Goal: Information Seeking & Learning: Learn about a topic

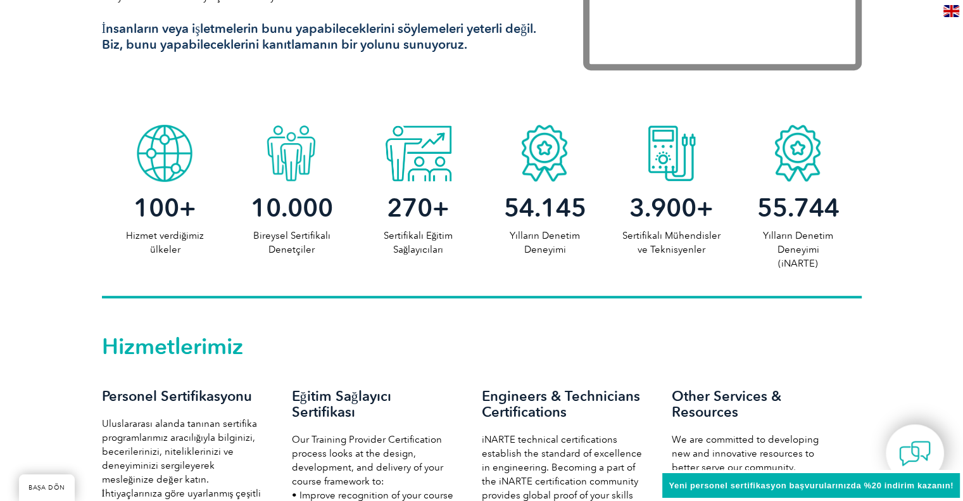
scroll to position [759, 0]
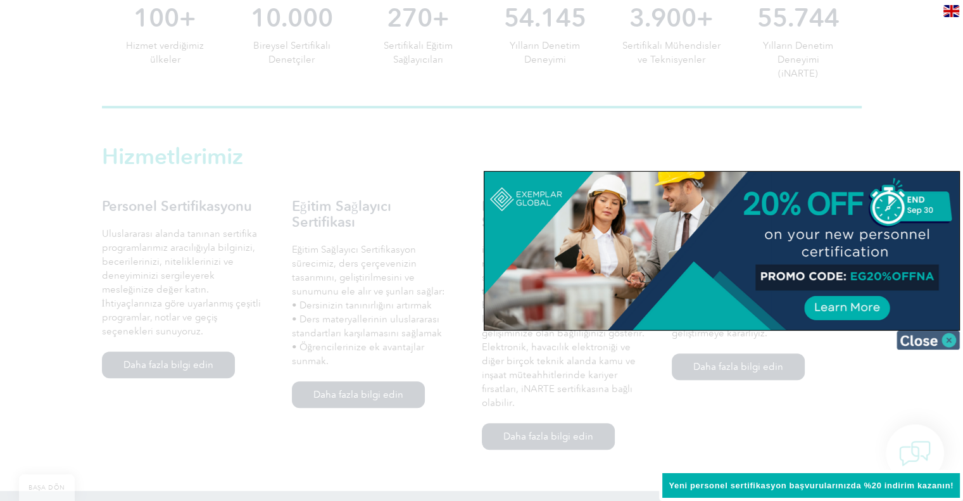
click at [951, 337] on img at bounding box center [927, 339] width 63 height 19
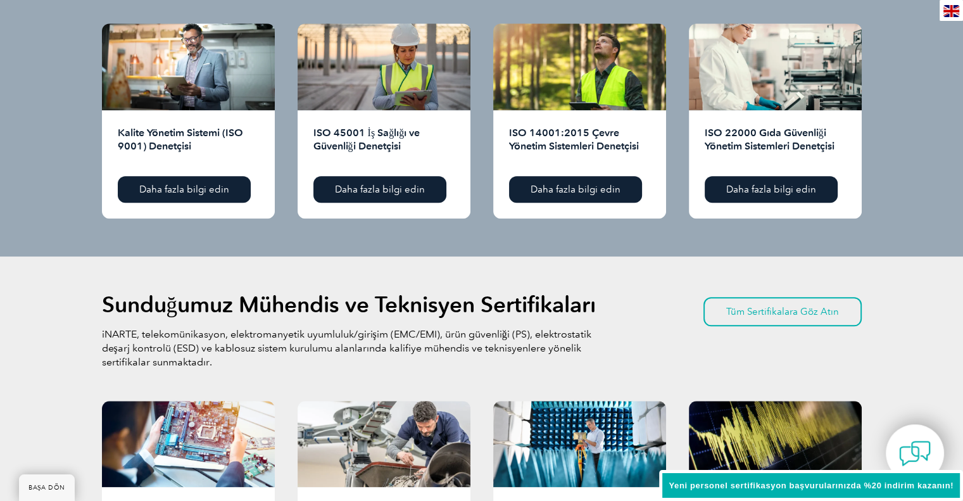
scroll to position [1266, 0]
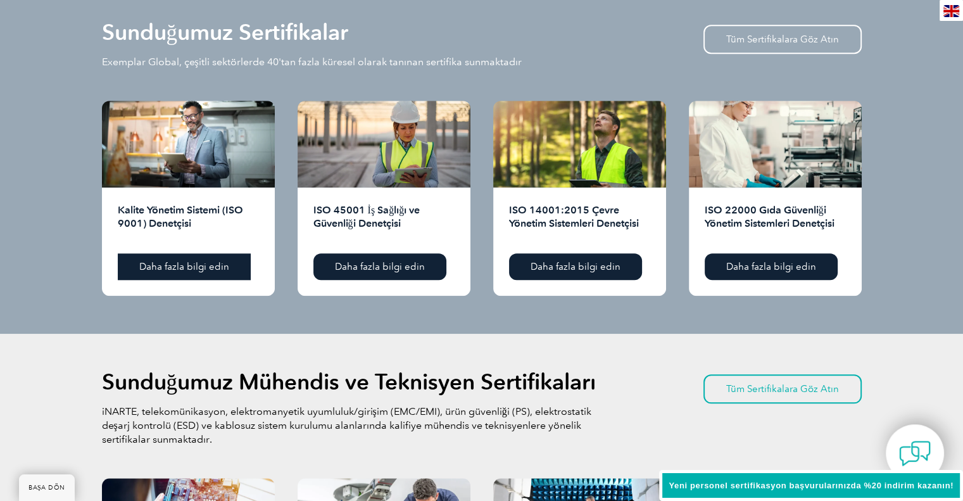
click at [197, 259] on link "Daha fazla bilgi edin" at bounding box center [184, 266] width 133 height 27
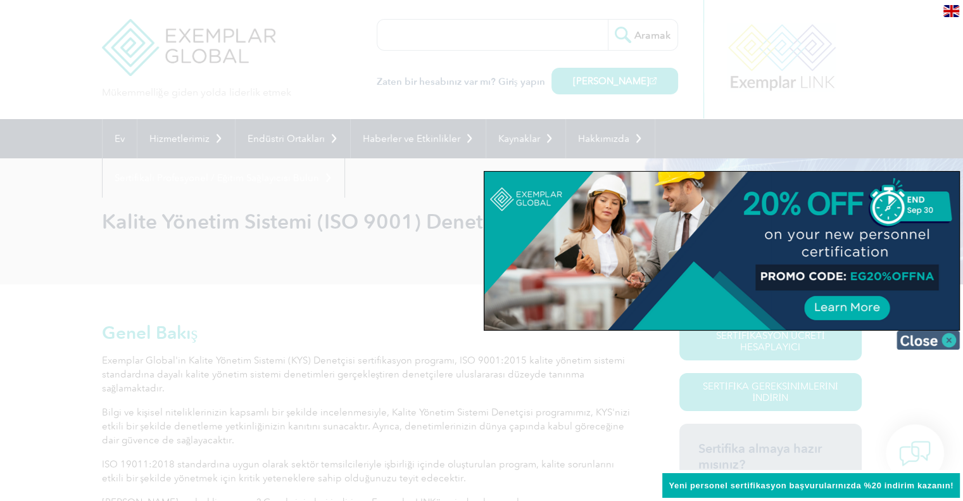
click at [949, 338] on img at bounding box center [927, 339] width 63 height 19
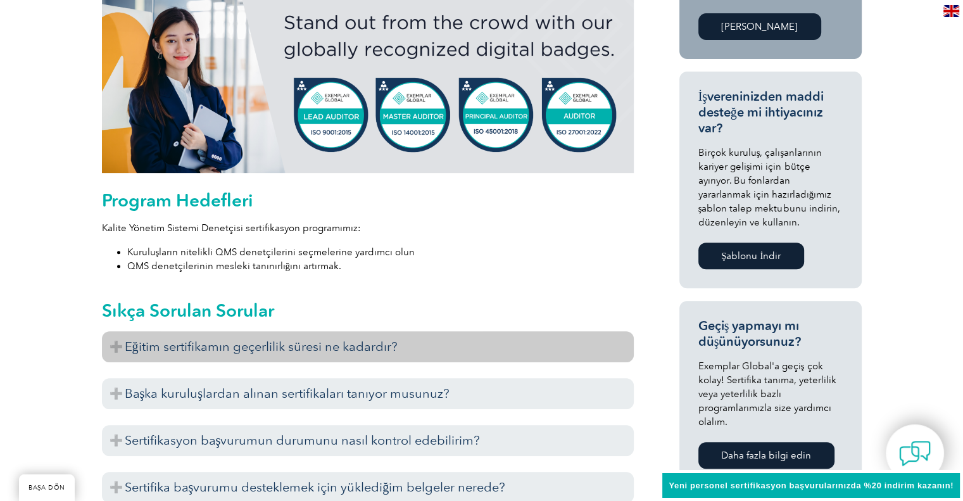
scroll to position [633, 0]
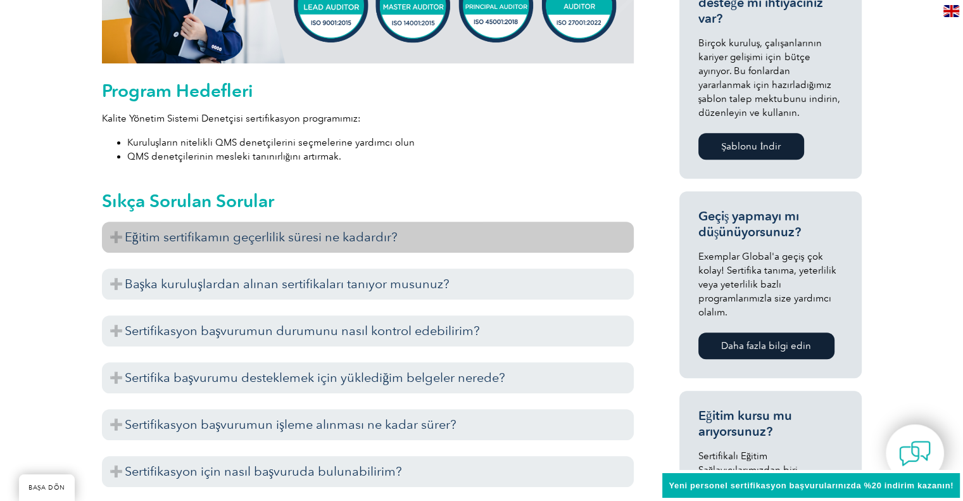
click at [375, 234] on font "Eğitim sertifikamın geçerlilik süresi ne kadardır?" at bounding box center [261, 236] width 273 height 15
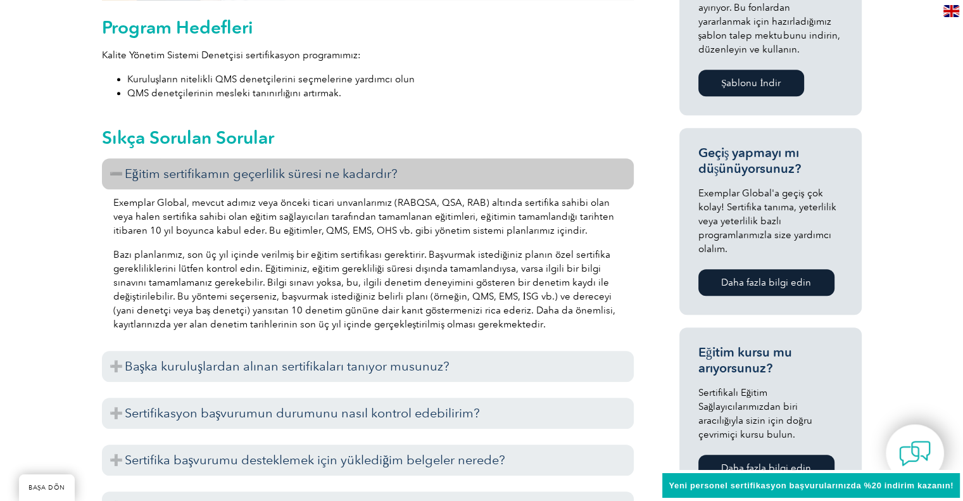
scroll to position [759, 0]
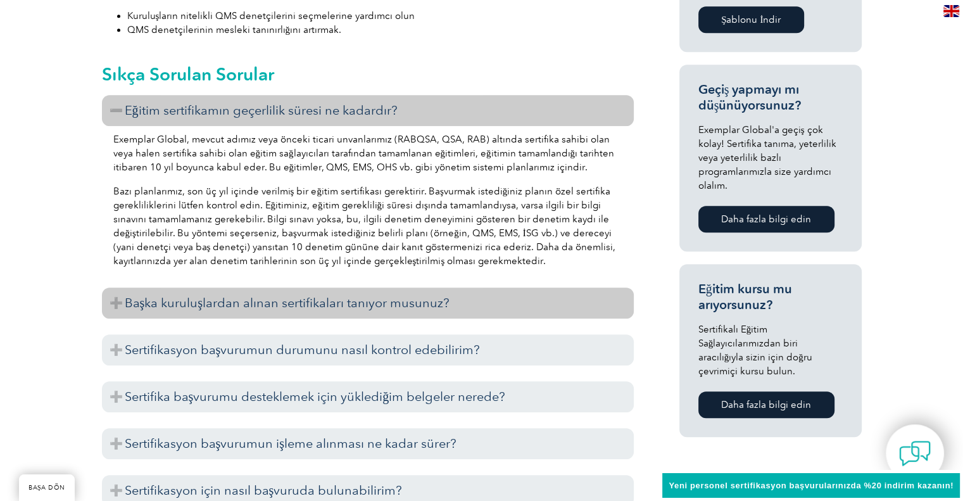
click at [345, 303] on font "Başka kuruluşlardan alınan sertifikaları tanıyor musunuz?" at bounding box center [287, 302] width 325 height 15
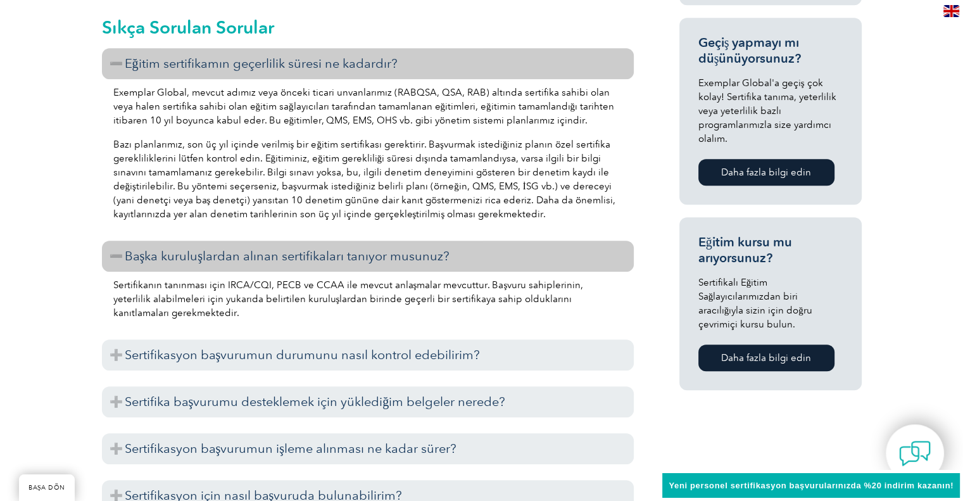
scroll to position [886, 0]
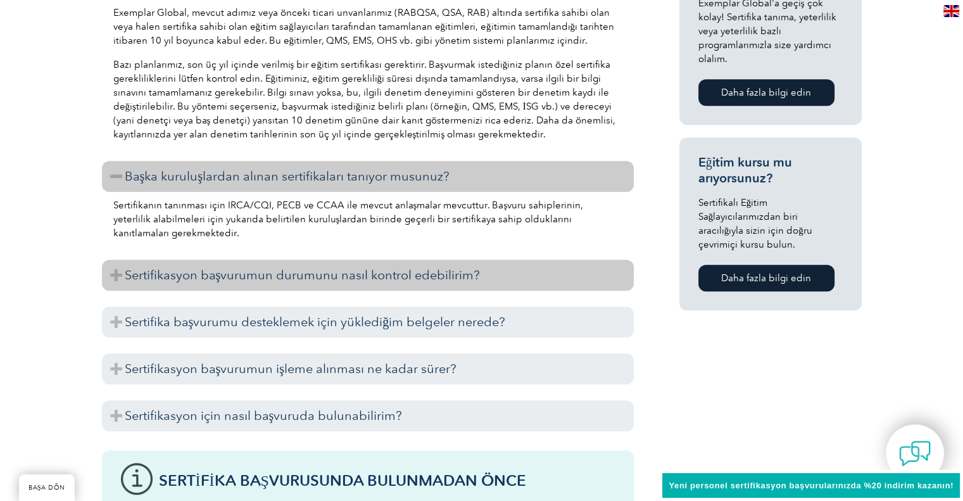
click at [342, 280] on font "Sertifikasyon başvurumun durumunu nasıl kontrol edebilirim?" at bounding box center [303, 274] width 356 height 15
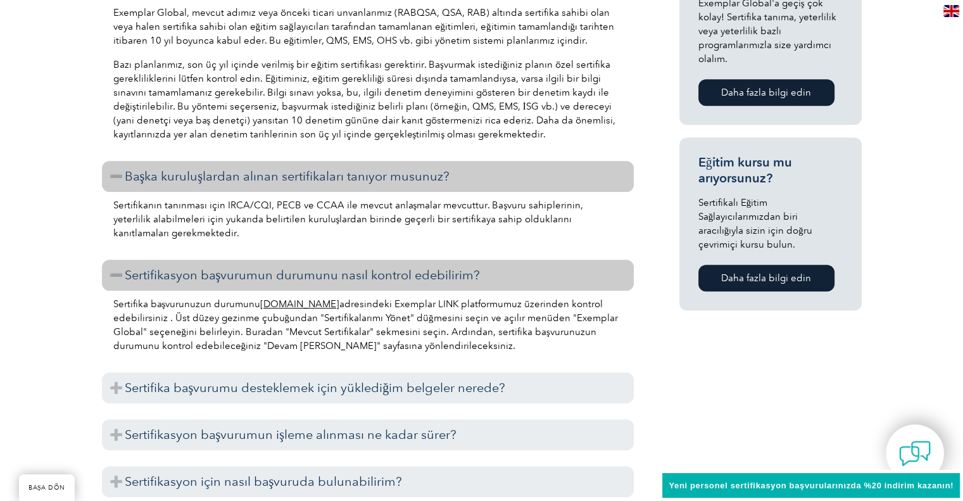
click at [314, 305] on font "www.exemplarlink.org" at bounding box center [299, 303] width 79 height 11
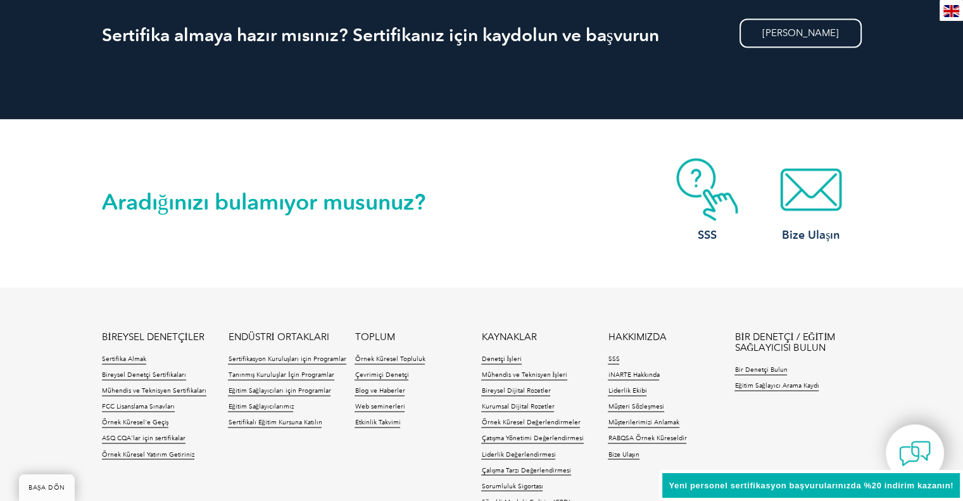
scroll to position [2064, 0]
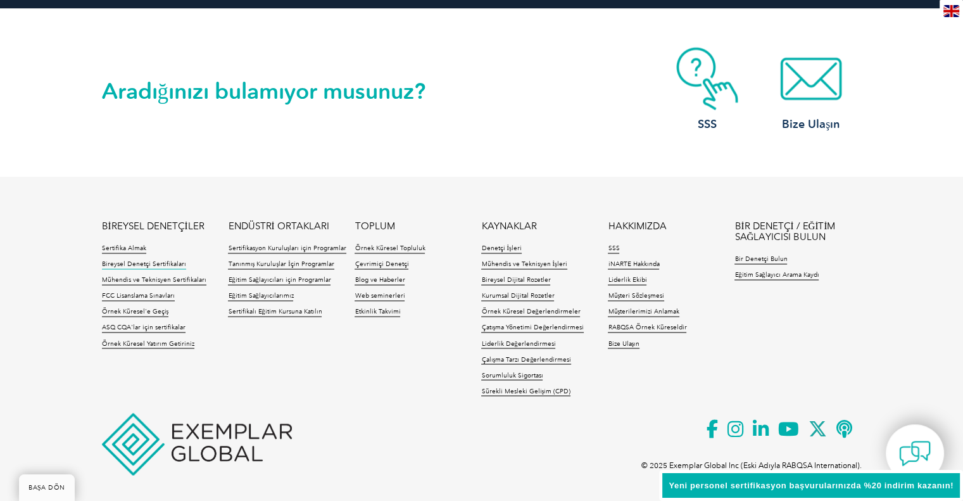
click at [146, 260] on font "Bireysel Denetçi Sertifikaları" at bounding box center [144, 264] width 84 height 8
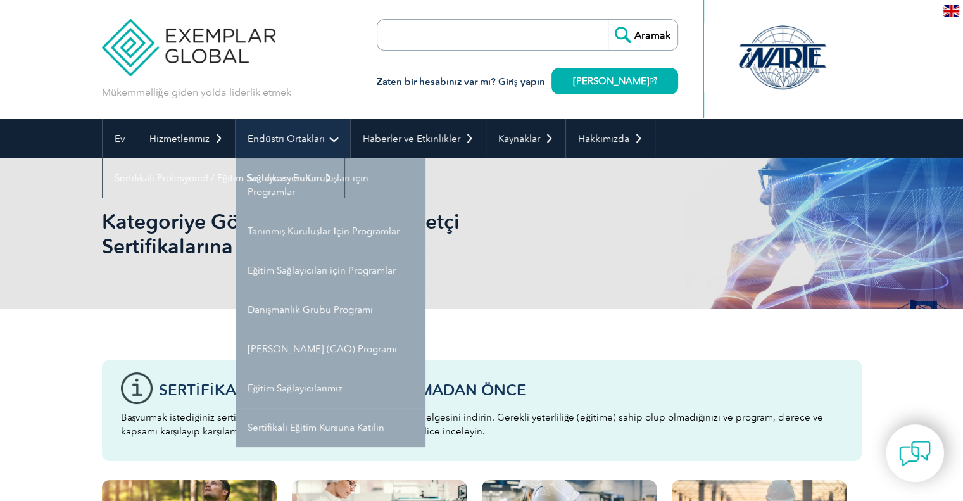
click at [299, 135] on font "Endüstri Ortakları" at bounding box center [285, 138] width 77 height 11
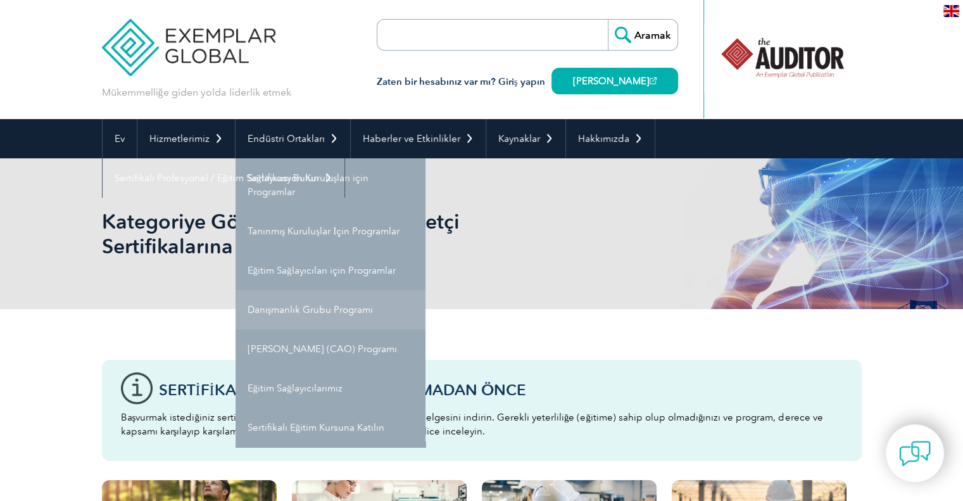
click at [303, 309] on font "Danışmanlık Grubu Programı" at bounding box center [310, 309] width 126 height 11
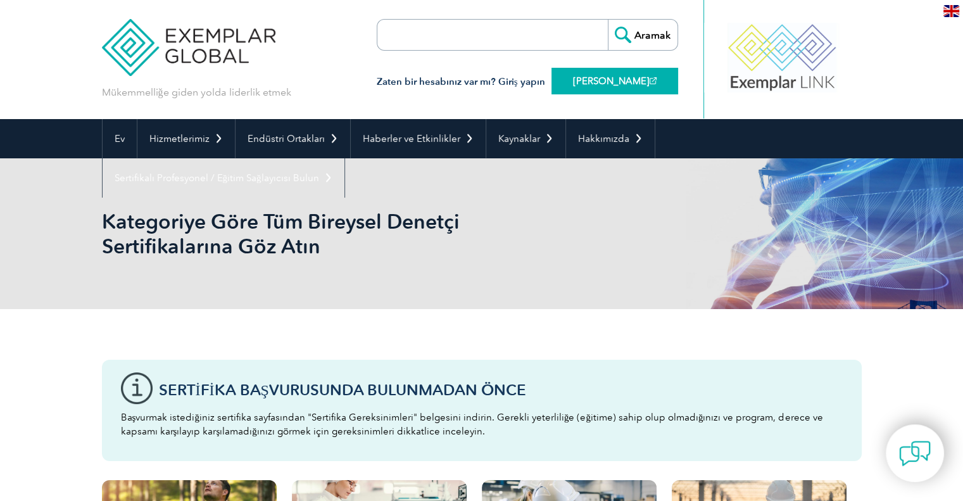
click at [588, 77] on font "[PERSON_NAME]" at bounding box center [611, 80] width 77 height 11
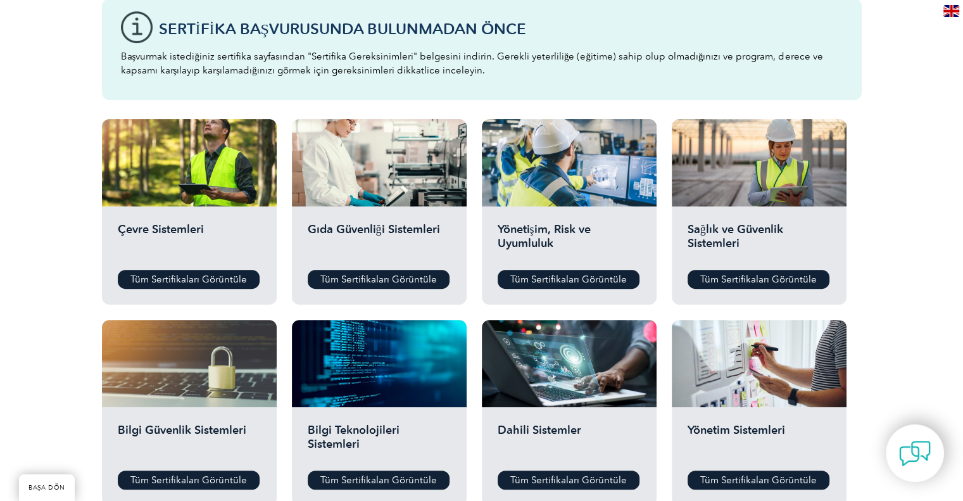
scroll to position [506, 0]
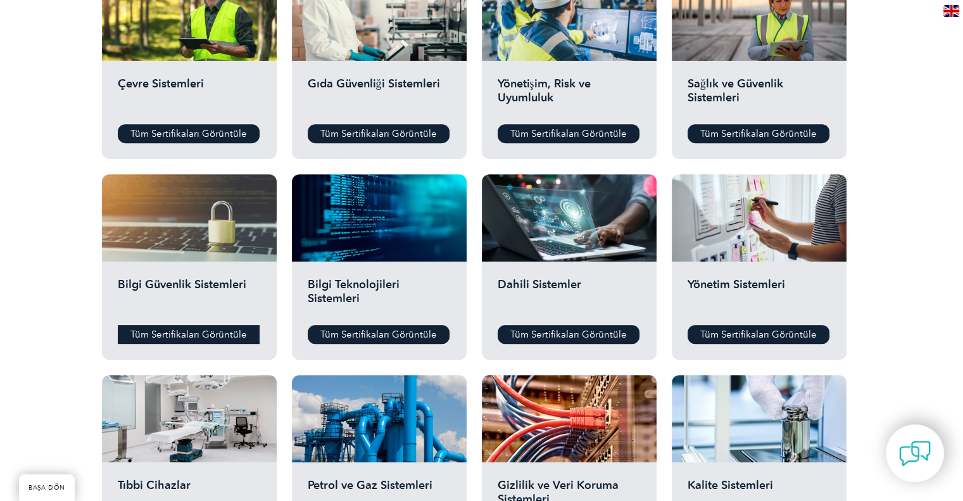
click at [215, 331] on font "Tüm Sertifikaları Görüntüle" at bounding box center [188, 333] width 116 height 11
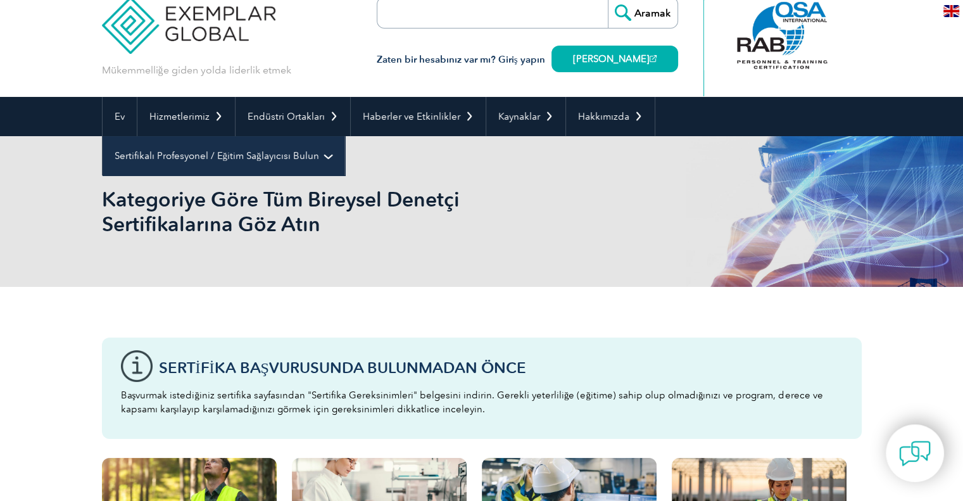
scroll to position [0, 0]
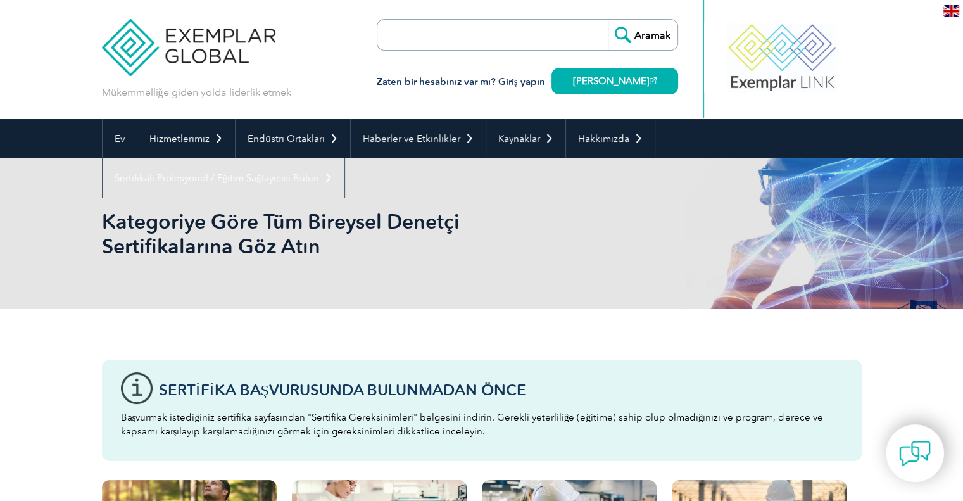
click at [438, 31] on input "search" at bounding box center [450, 35] width 133 height 30
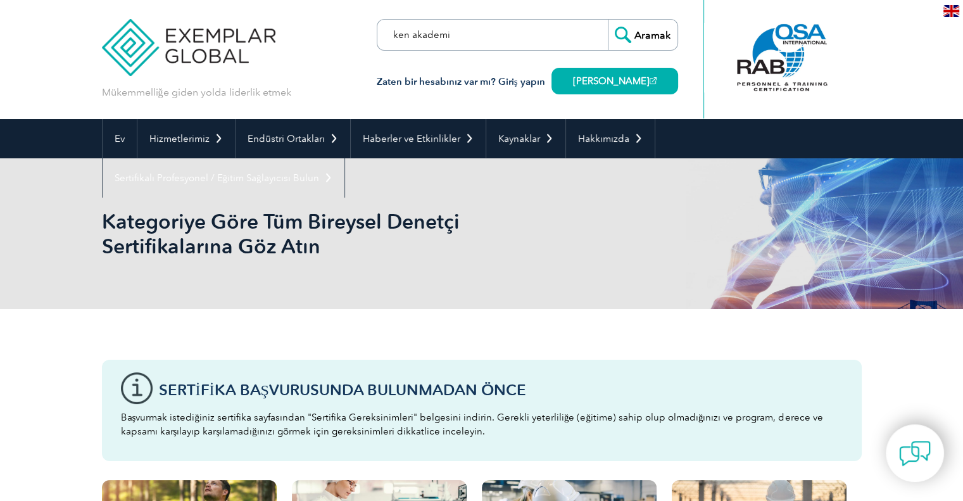
click at [608, 20] on input "Aramak" at bounding box center [643, 35] width 70 height 30
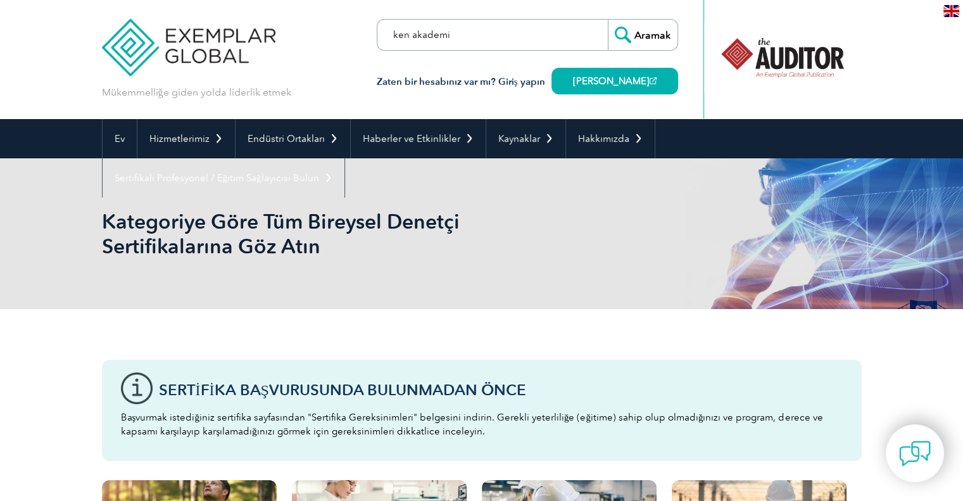
click at [471, 40] on input "ken akademi" at bounding box center [450, 35] width 133 height 30
type input "k"
